Goal: Find specific page/section: Find specific page/section

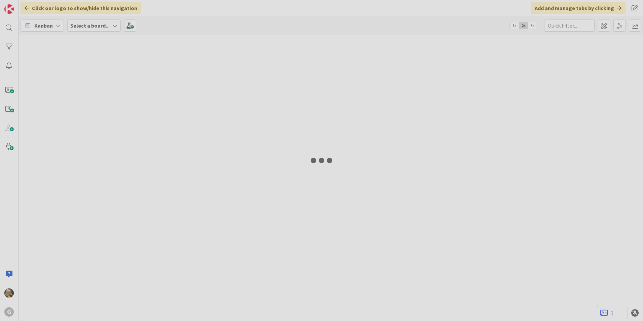
type input "[PERSON_NAME]"
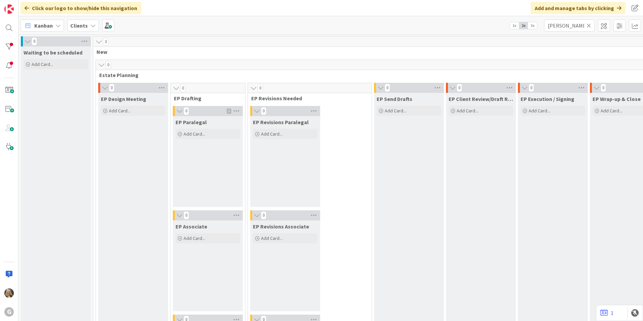
click at [82, 26] on b "Clients" at bounding box center [78, 25] width 17 height 7
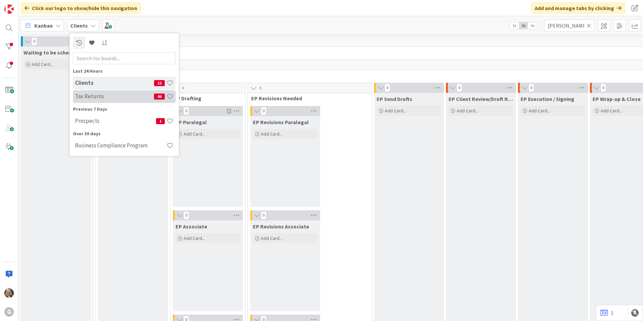
click at [92, 99] on h4 "Tax Returns" at bounding box center [114, 96] width 79 height 7
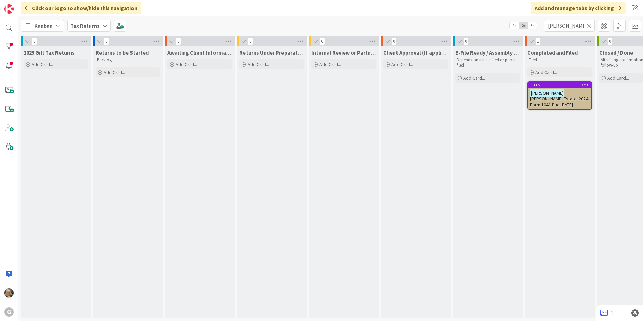
click at [590, 27] on icon at bounding box center [589, 26] width 5 height 6
click at [571, 25] on input "text" at bounding box center [569, 26] width 50 height 12
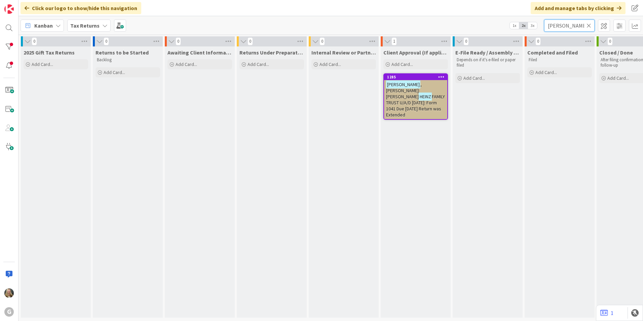
type input "[PERSON_NAME]"
click at [429, 97] on span "FAMILY TRUST U/A/D [DATE]: Form 1041 Due [DATE] Return was Extended" at bounding box center [415, 106] width 59 height 24
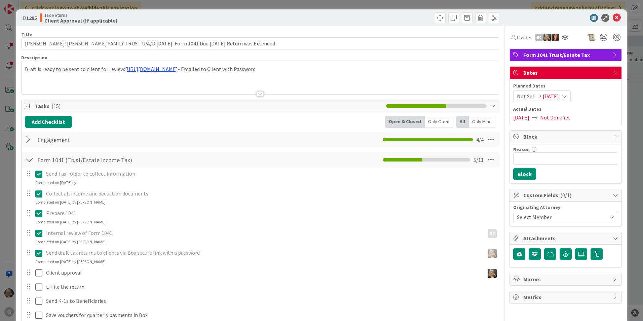
click at [181, 70] on div "Draft is ready to be sent to client for review: [URL][DOMAIN_NAME] - Emailed to…" at bounding box center [261, 77] width 478 height 33
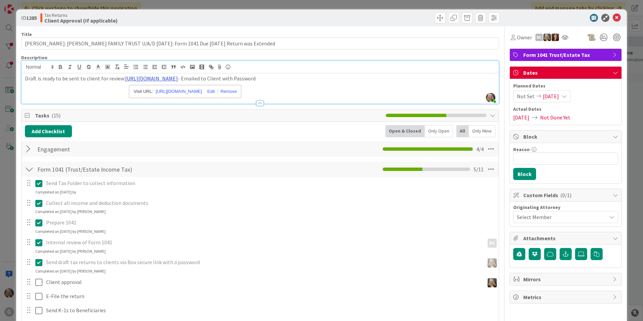
click at [178, 77] on link "[URL][DOMAIN_NAME]" at bounding box center [151, 78] width 53 height 7
click at [178, 79] on link "[URL][DOMAIN_NAME]" at bounding box center [151, 78] width 53 height 7
click at [178, 78] on link "[URL][DOMAIN_NAME]" at bounding box center [151, 78] width 53 height 7
click at [184, 92] on link "[URL][DOMAIN_NAME]" at bounding box center [179, 91] width 46 height 9
